Goal: Task Accomplishment & Management: Manage account settings

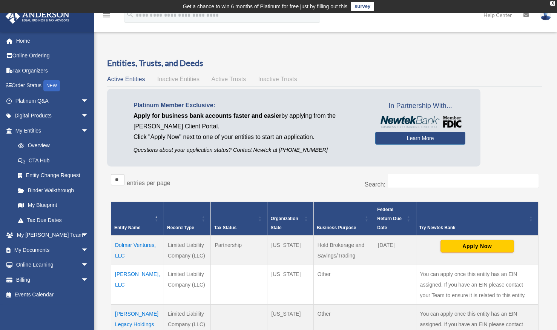
click at [132, 284] on td "ERIC MIRELES, LLC" at bounding box center [137, 285] width 53 height 40
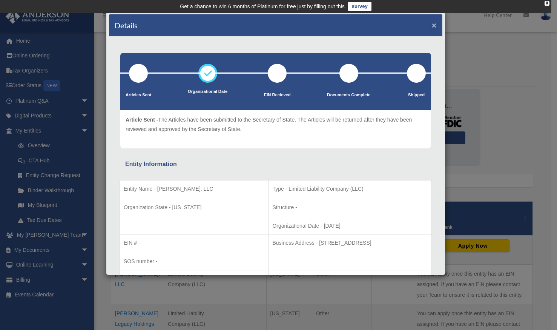
click at [432, 24] on button "×" at bounding box center [434, 25] width 5 height 8
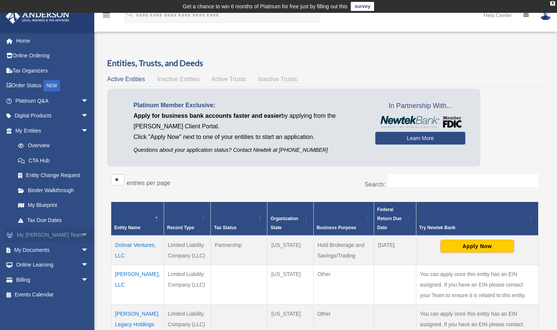
click at [46, 235] on link "My Anderson Team arrow_drop_down" at bounding box center [52, 235] width 95 height 15
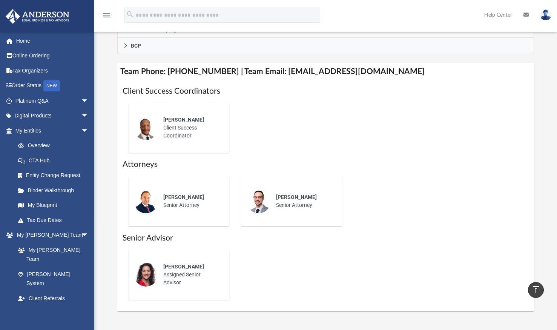
scroll to position [274, 0]
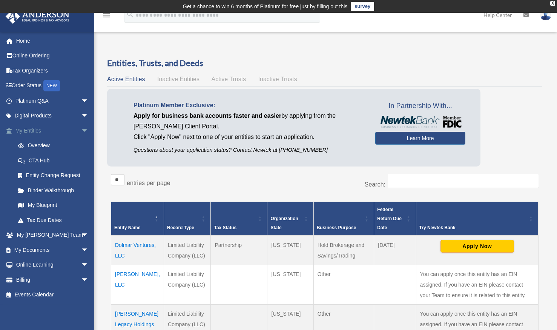
click at [81, 129] on span "arrow_drop_down" at bounding box center [88, 130] width 15 height 15
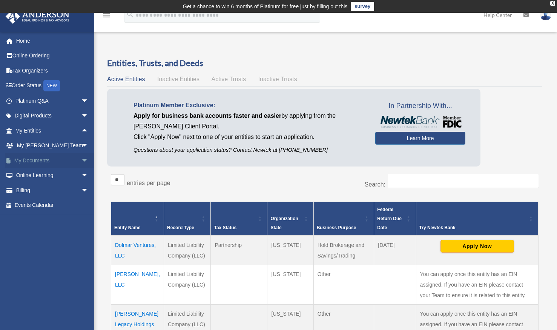
click at [81, 159] on span "arrow_drop_down" at bounding box center [88, 160] width 15 height 15
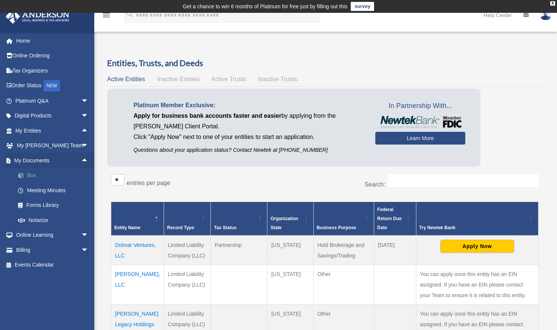
click at [40, 174] on link "Box" at bounding box center [55, 175] width 89 height 15
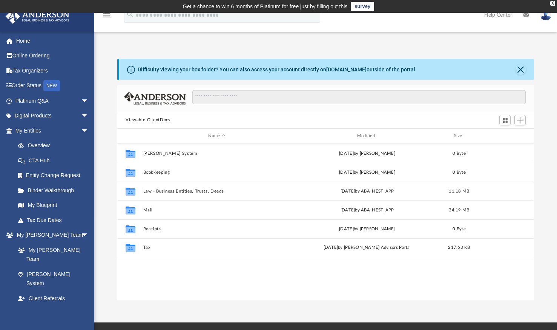
scroll to position [166, 411]
click at [81, 306] on span "arrow_drop_down" at bounding box center [88, 313] width 15 height 15
click at [81, 306] on span "arrow_drop_up" at bounding box center [88, 313] width 15 height 15
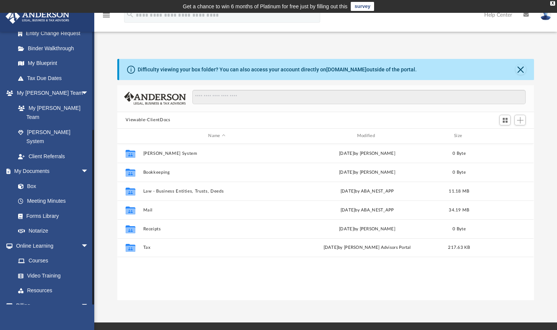
scroll to position [148, 0]
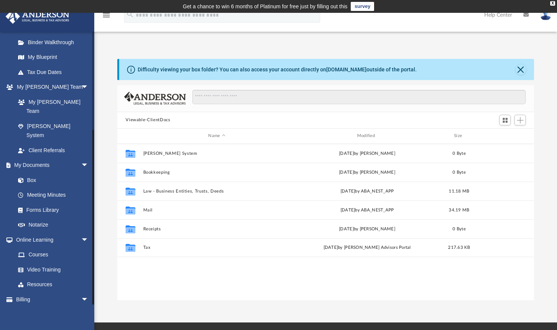
drag, startPoint x: 93, startPoint y: 62, endPoint x: 95, endPoint y: 196, distance: 133.6
click at [95, 196] on div "App erig_mudeles@yahoo.com Sign Out erig_mudeles@yahoo.com Home Online Ordering…" at bounding box center [278, 167] width 557 height 265
click at [36, 172] on link "Box" at bounding box center [55, 179] width 89 height 15
click at [29, 172] on link "Box" at bounding box center [55, 179] width 89 height 15
click at [524, 68] on button "Close" at bounding box center [521, 69] width 11 height 11
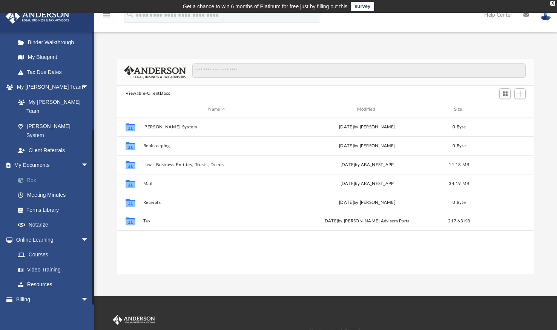
click at [33, 172] on link "Box" at bounding box center [55, 179] width 89 height 15
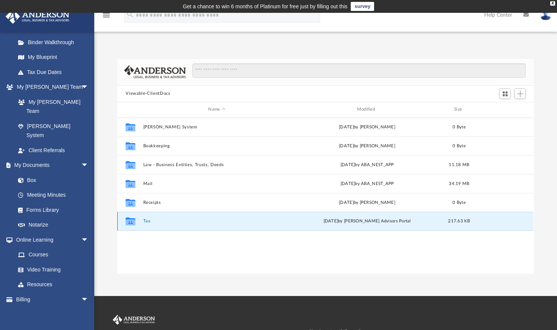
click at [148, 219] on button "Tax" at bounding box center [216, 221] width 147 height 5
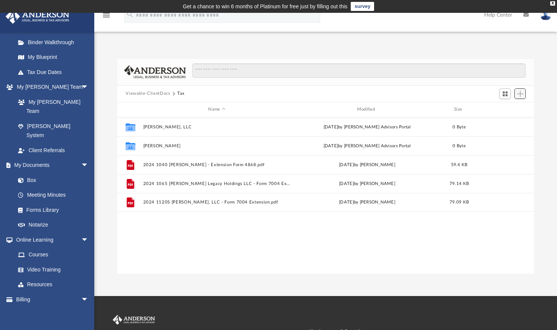
click at [521, 95] on span "Add" at bounding box center [520, 94] width 6 height 6
click at [503, 108] on li "Upload" at bounding box center [510, 109] width 24 height 8
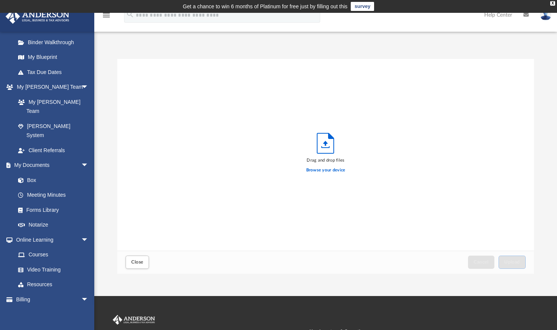
scroll to position [186, 411]
click at [340, 169] on label "Browse your device" at bounding box center [325, 170] width 39 height 7
click at [0, 0] on input "Browse your device" at bounding box center [0, 0] width 0 height 0
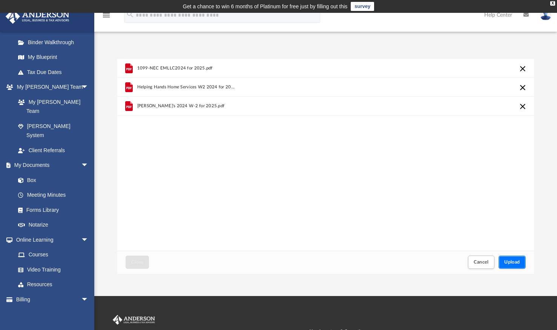
click at [516, 260] on span "Upload" at bounding box center [513, 262] width 16 height 5
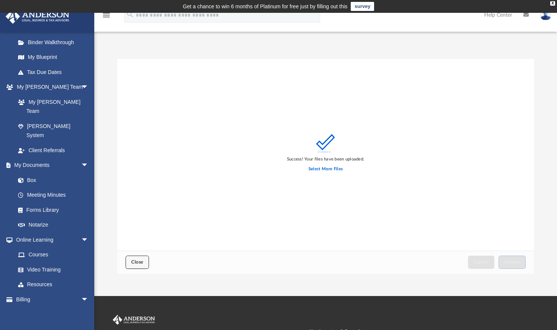
click at [139, 260] on span "Close" at bounding box center [137, 262] width 12 height 5
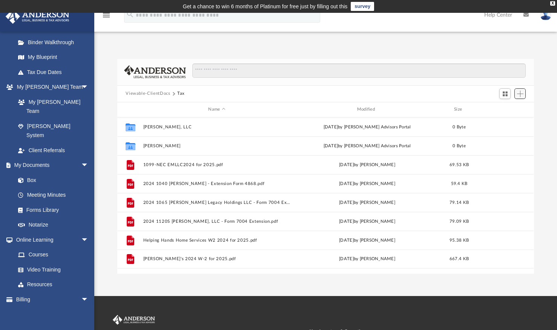
click at [520, 92] on span "Add" at bounding box center [520, 94] width 6 height 6
click at [504, 107] on li "Upload" at bounding box center [510, 109] width 24 height 8
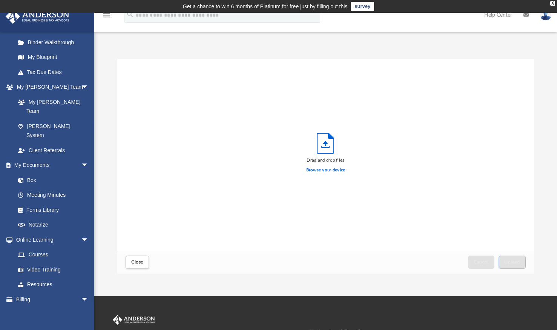
click at [323, 169] on label "Browse your device" at bounding box center [325, 170] width 39 height 7
click at [0, 0] on input "Browse your device" at bounding box center [0, 0] width 0 height 0
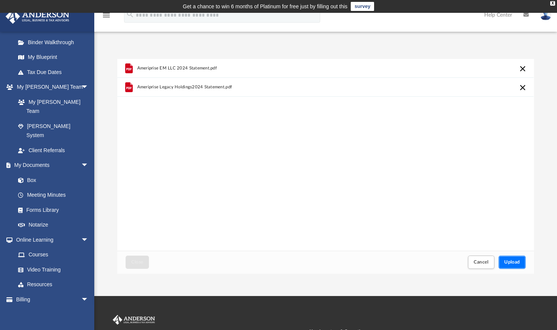
click at [504, 259] on button "Upload" at bounding box center [512, 262] width 27 height 13
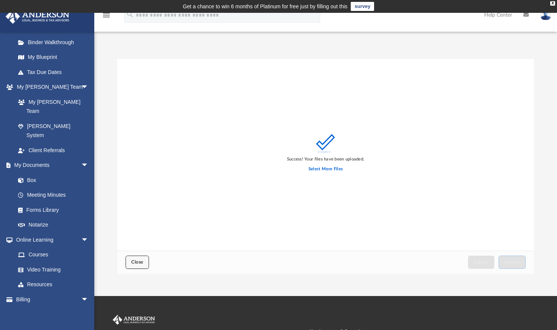
click at [134, 260] on span "Close" at bounding box center [137, 262] width 12 height 5
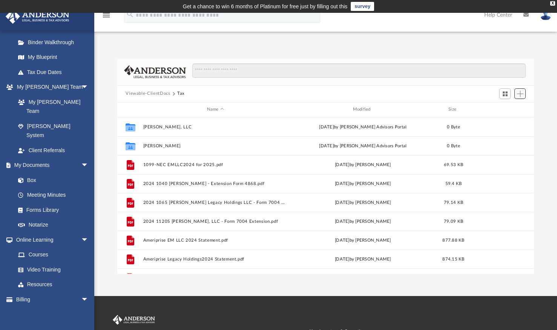
click at [519, 93] on span "Add" at bounding box center [520, 94] width 6 height 6
click at [505, 108] on li "Upload" at bounding box center [510, 109] width 24 height 8
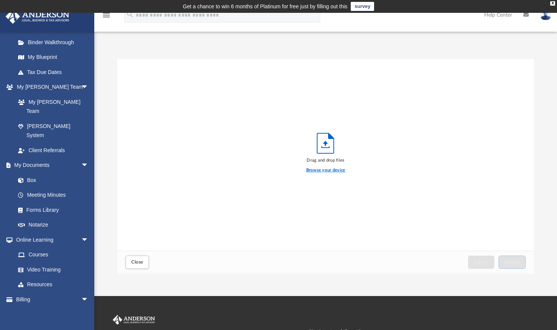
click at [326, 170] on label "Browse your device" at bounding box center [325, 170] width 39 height 7
click at [0, 0] on input "Browse your device" at bounding box center [0, 0] width 0 height 0
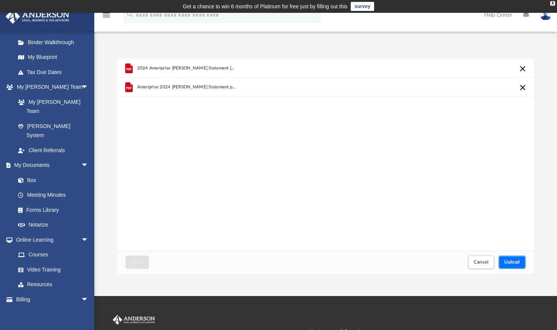
click at [509, 260] on span "Upload" at bounding box center [513, 262] width 16 height 5
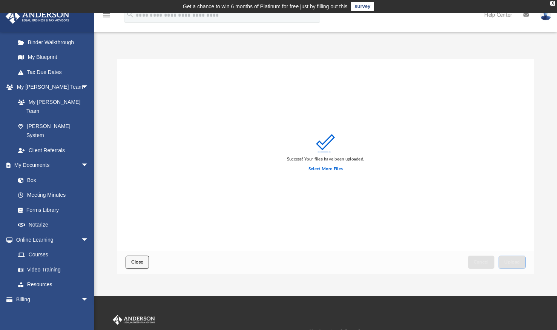
click at [143, 262] on span "Close" at bounding box center [137, 262] width 12 height 5
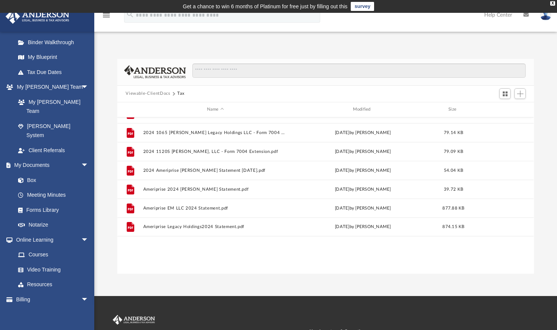
scroll to position [0, 0]
